Goal: Task Accomplishment & Management: Use online tool/utility

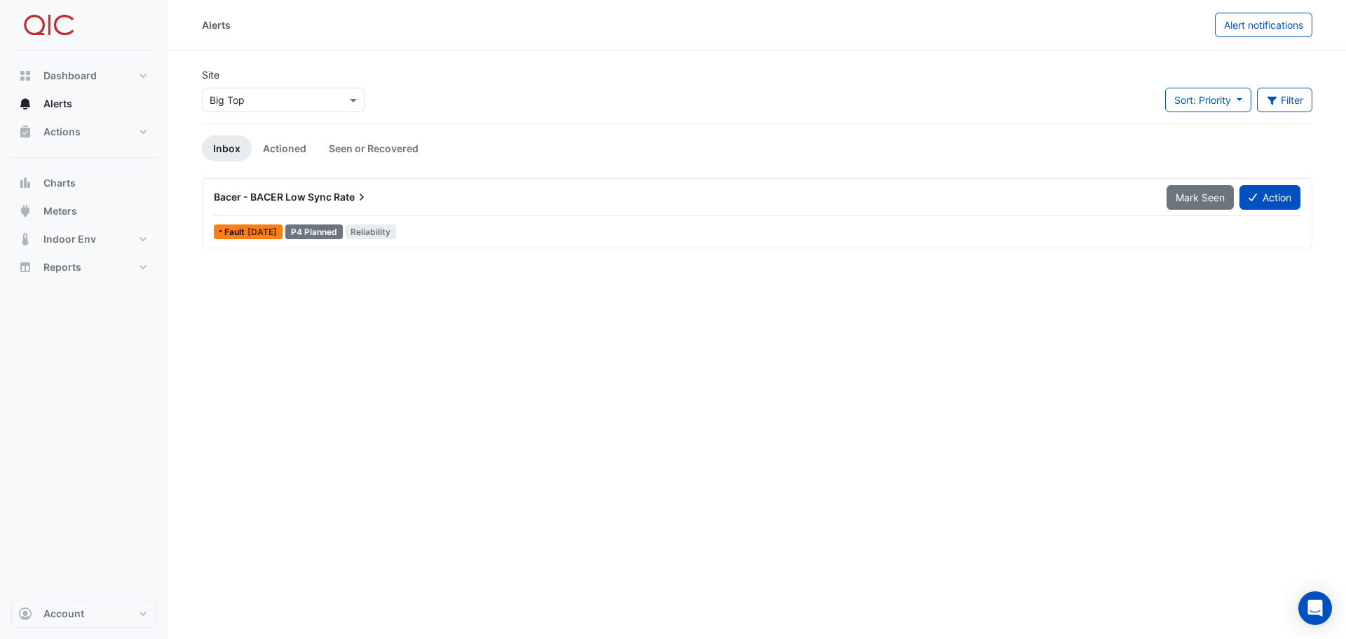
click at [317, 198] on span "Bacer - BACER Low Sync" at bounding box center [273, 197] width 118 height 12
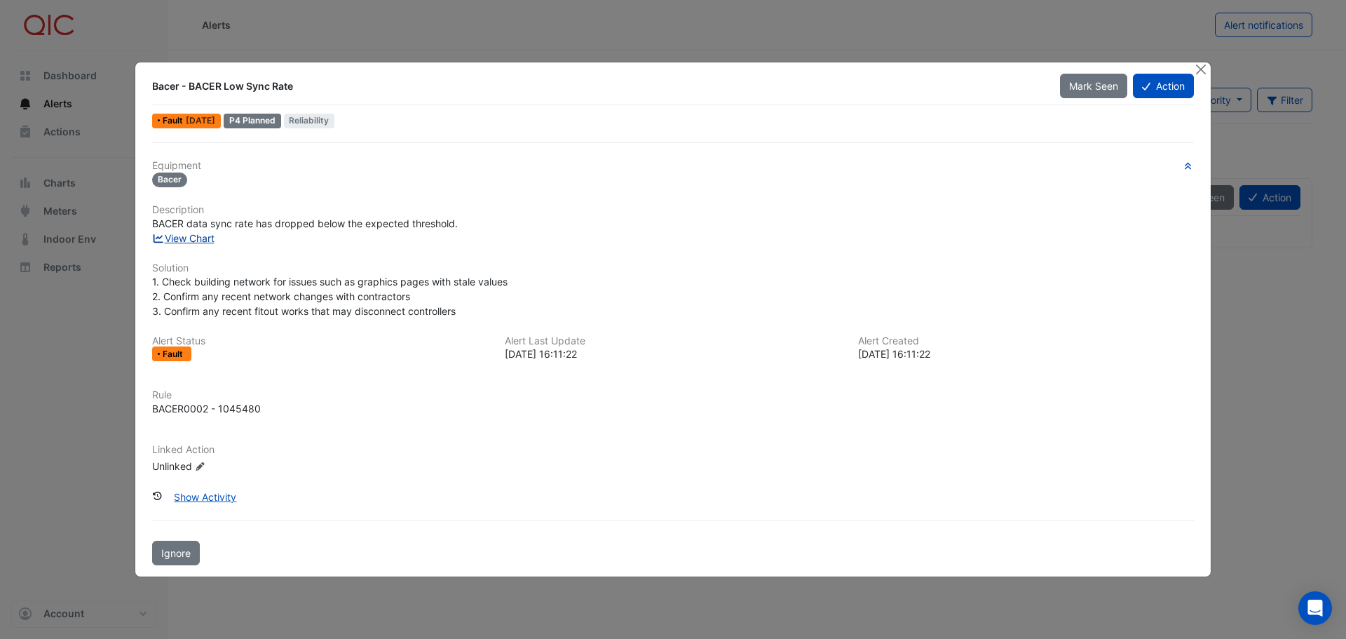
click at [190, 240] on link "View Chart" at bounding box center [183, 238] width 62 height 12
click at [1163, 87] on button "Action" at bounding box center [1163, 86] width 61 height 25
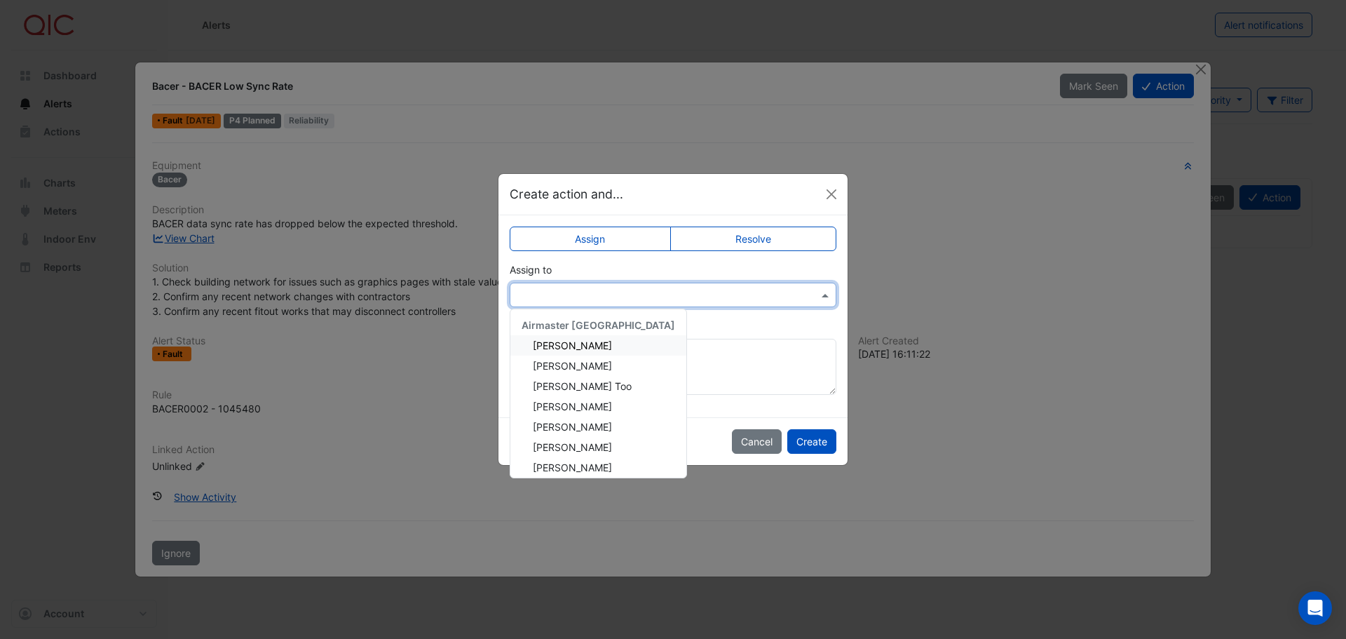
click at [817, 294] on div at bounding box center [672, 295] width 325 height 16
click at [597, 407] on div "Glen Mackley" at bounding box center [598, 406] width 176 height 20
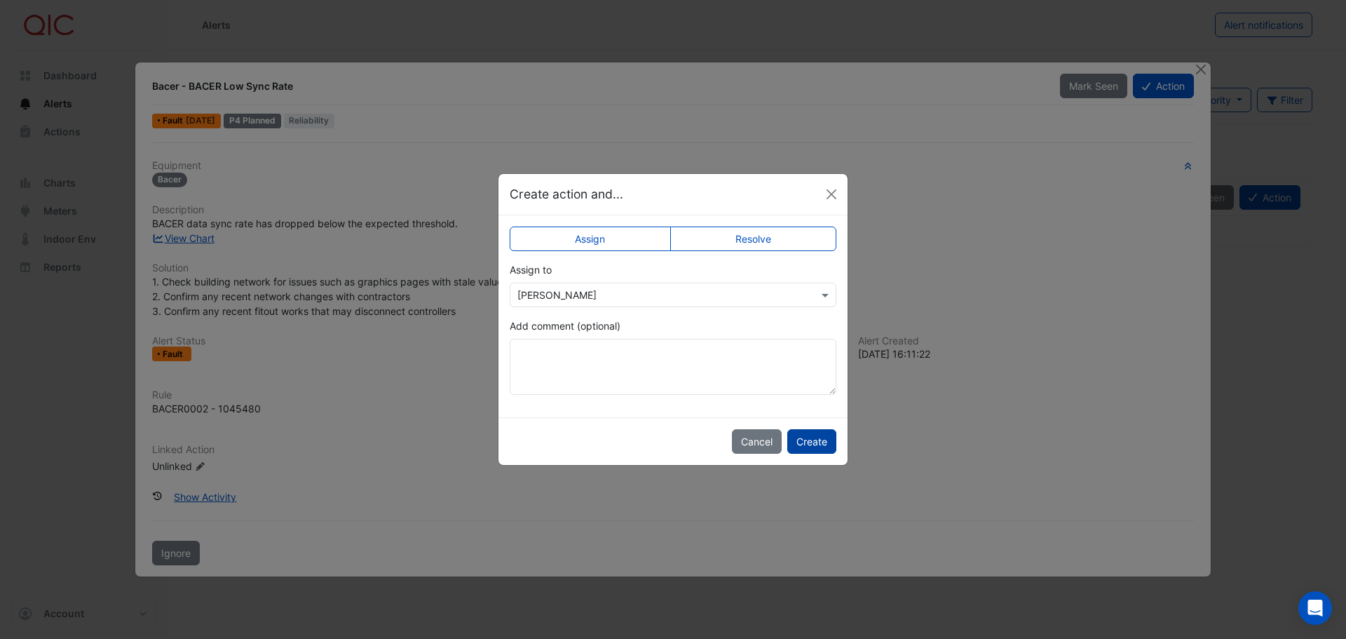
click at [816, 443] on button "Create" at bounding box center [811, 441] width 49 height 25
